Goal: Book appointment/travel/reservation

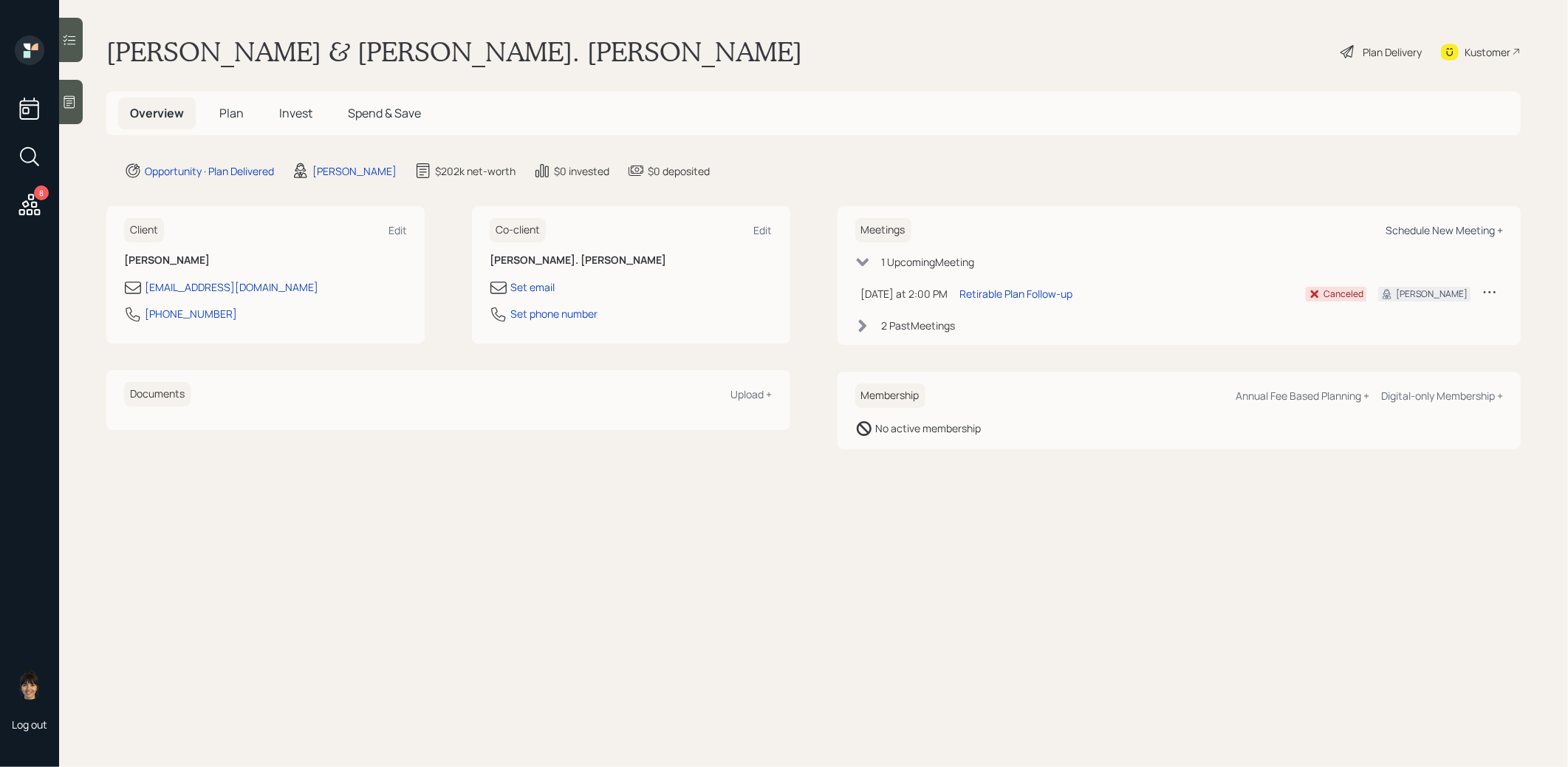
click at [1407, 226] on div "Schedule New Meeting +" at bounding box center [1443, 230] width 117 height 14
select select "8b79112e-3cfb-44f9-89e7-15267fe946c1"
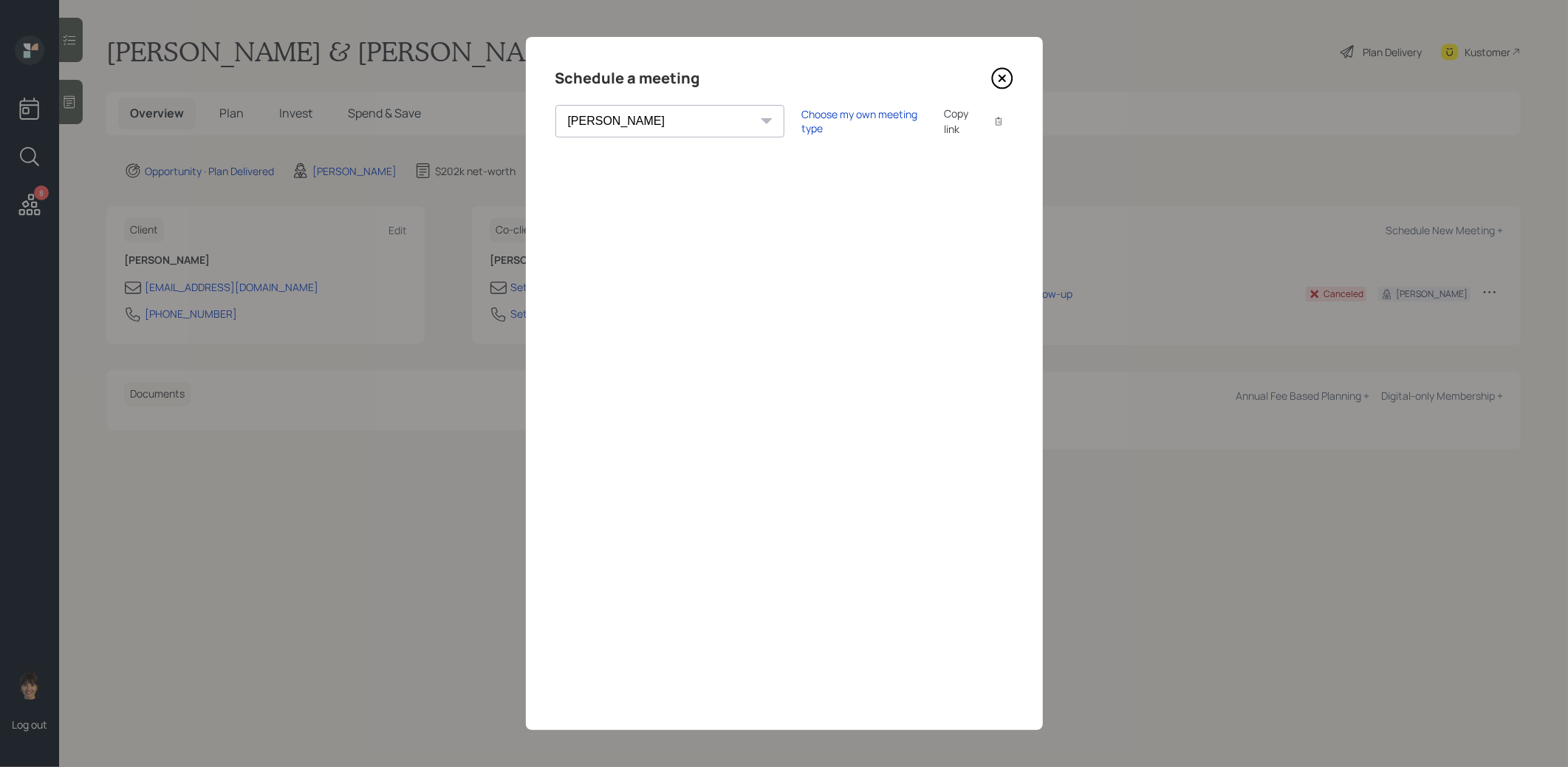
click at [999, 79] on icon at bounding box center [1001, 79] width 6 height 6
